Goal: Go to known website: Access a specific website the user already knows

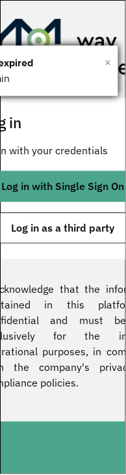
click at [108, 64] on span "×" at bounding box center [108, 63] width 7 height 20
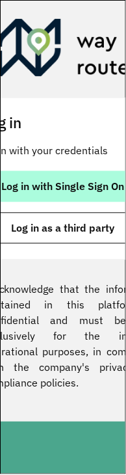
click at [77, 187] on span "Log in with Single Sign On" at bounding box center [63, 187] width 123 height 10
